Goal: Information Seeking & Learning: Find specific fact

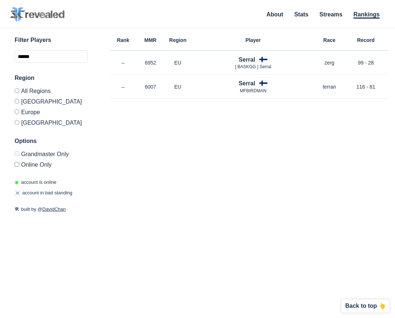
click at [351, 124] on div "Rank MMR Region Player Last Online Race Record Rank – MMR 6952 Region EU Serral…" at bounding box center [248, 145] width 278 height 235
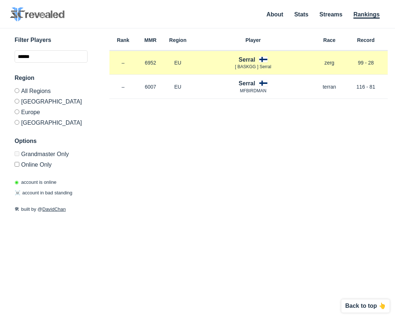
click at [246, 59] on h4 "Serral" at bounding box center [247, 59] width 16 height 8
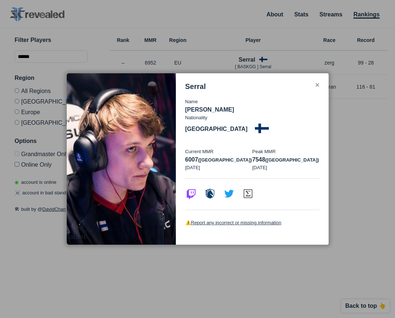
click at [316, 88] on div "✕" at bounding box center [317, 85] width 5 height 6
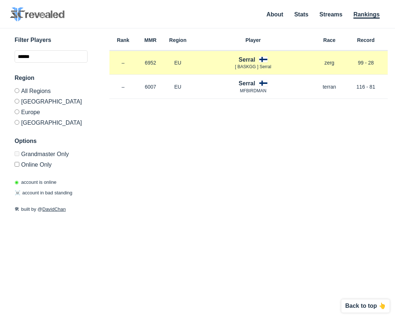
click at [156, 63] on p "6952" at bounding box center [150, 62] width 27 height 7
click at [247, 68] on span "[ BASKGG ] Serral" at bounding box center [253, 66] width 36 height 5
click at [244, 62] on h4 "Serral" at bounding box center [247, 59] width 16 height 8
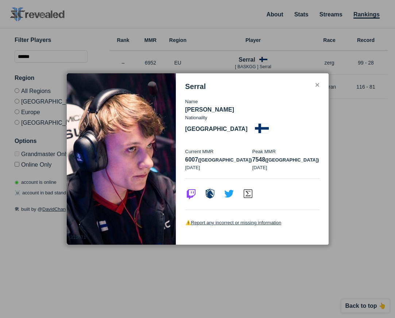
click at [318, 88] on div "✕" at bounding box center [317, 85] width 5 height 6
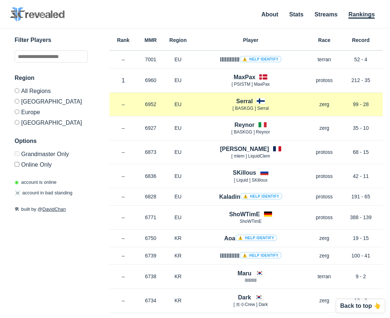
click at [243, 102] on h4 "Serral" at bounding box center [244, 101] width 16 height 8
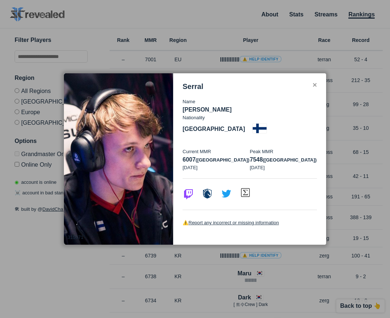
click at [243, 187] on img at bounding box center [245, 193] width 12 height 12
click at [316, 88] on div "✕" at bounding box center [314, 85] width 5 height 6
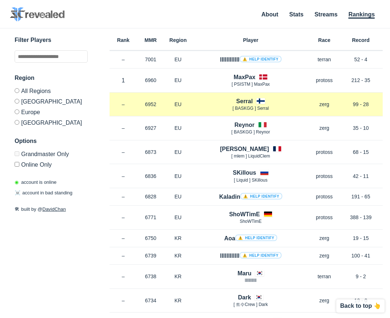
click at [240, 100] on h4 "Serral" at bounding box center [244, 101] width 16 height 8
